Goal: Share content

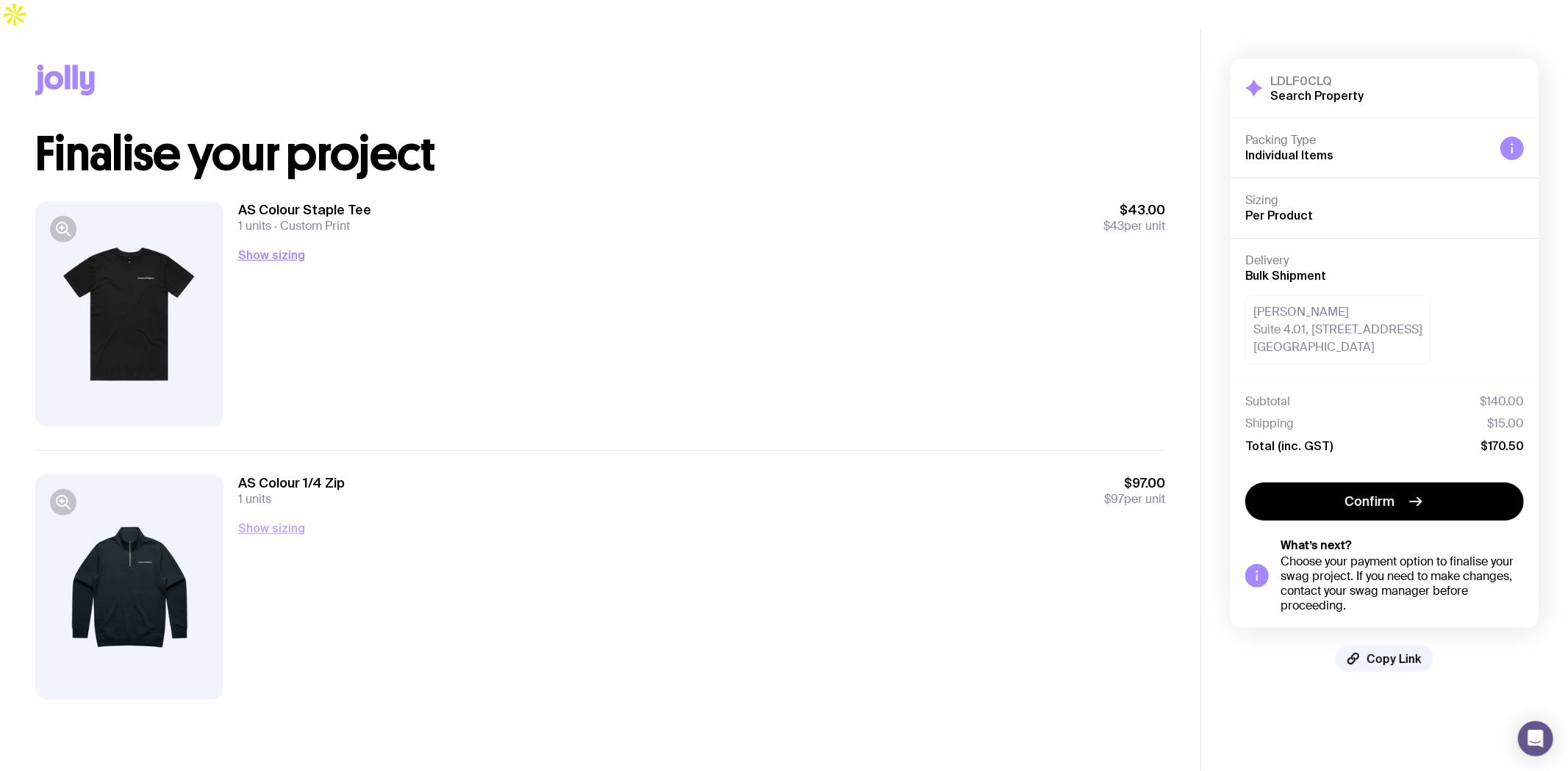
click at [276, 519] on button "Show sizing" at bounding box center [271, 528] width 66 height 17
click at [268, 246] on button "Show sizing" at bounding box center [271, 254] width 66 height 17
click at [1399, 651] on span "Copy Link" at bounding box center [1394, 658] width 55 height 15
click at [1401, 651] on span "Copied!" at bounding box center [1394, 658] width 44 height 15
click at [1408, 651] on span "Copy Link" at bounding box center [1394, 658] width 55 height 15
